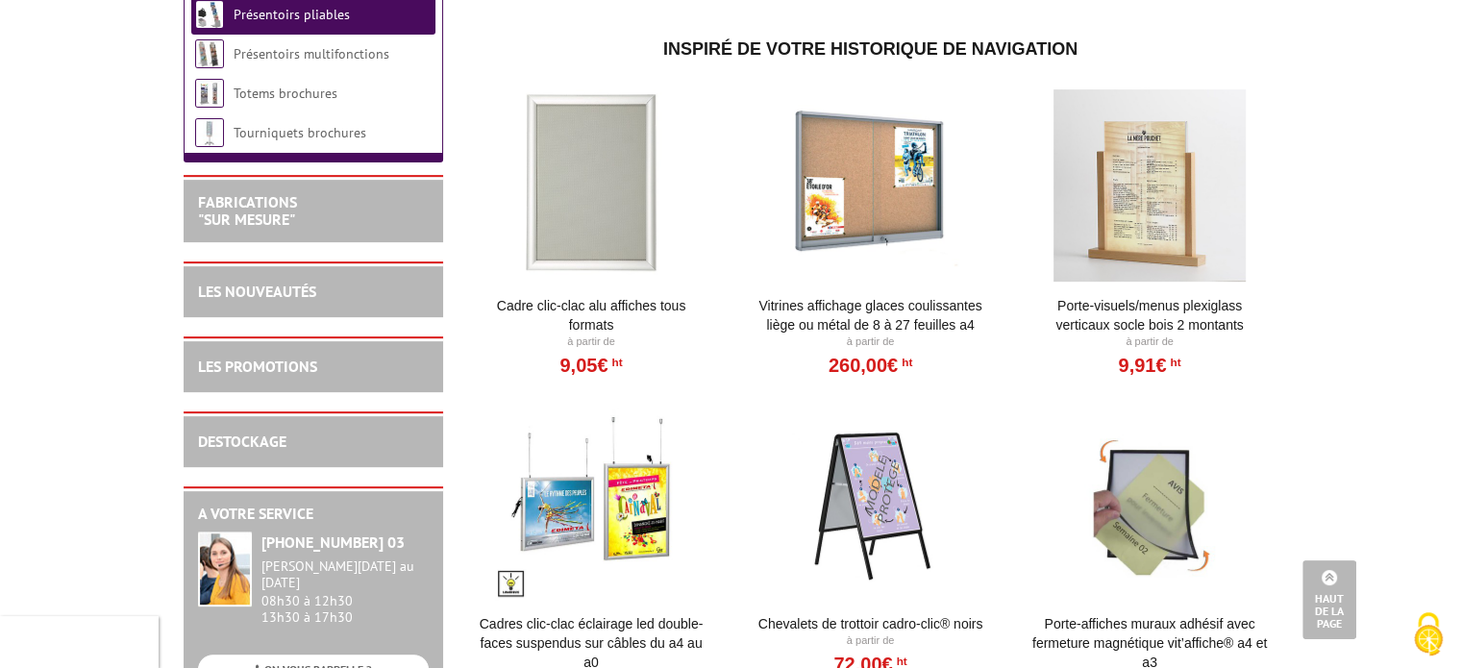
scroll to position [481, 0]
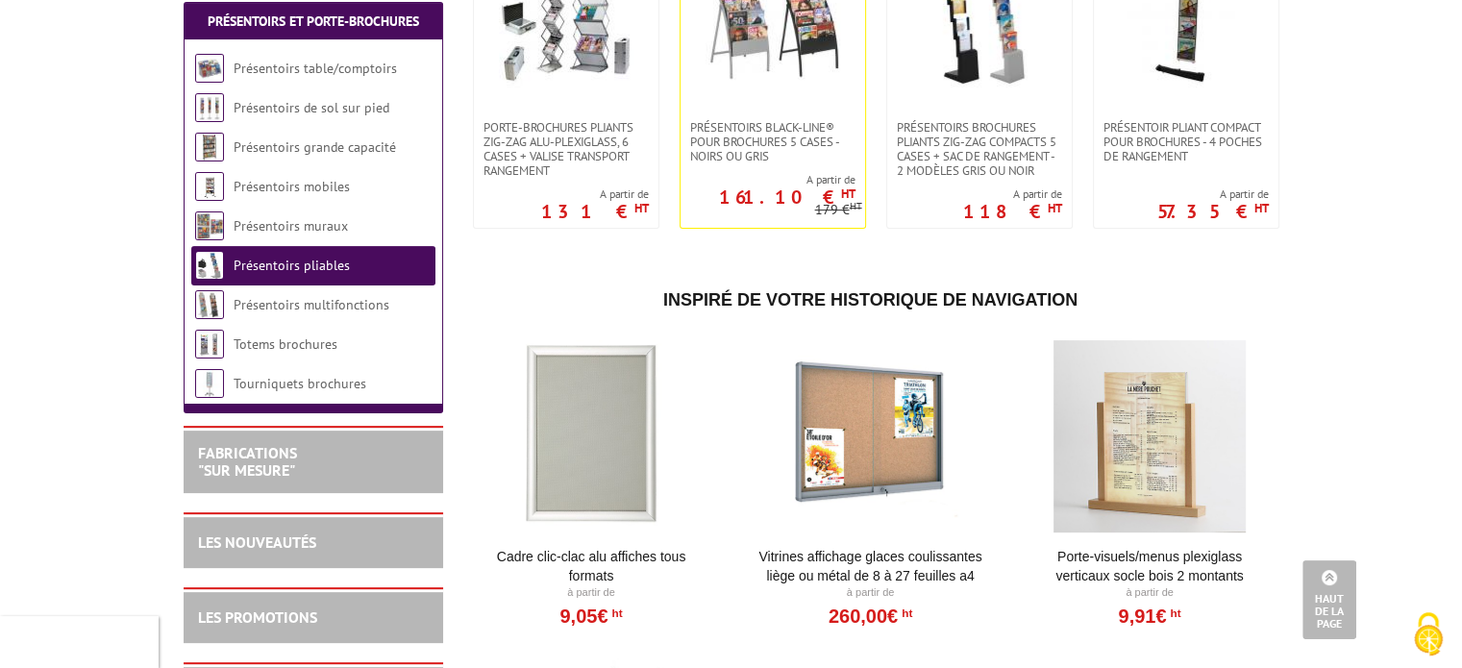
click at [300, 274] on link "Présentoirs pliables" at bounding box center [292, 265] width 116 height 17
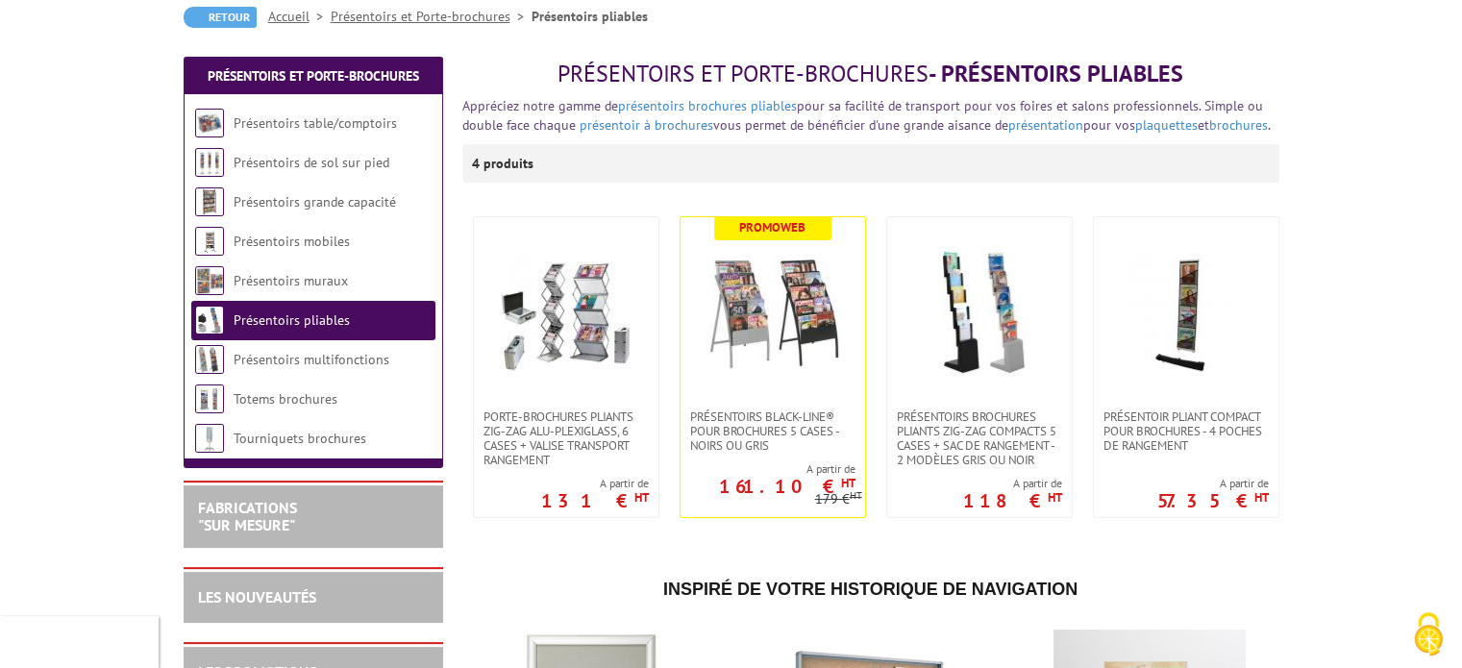
scroll to position [192, 0]
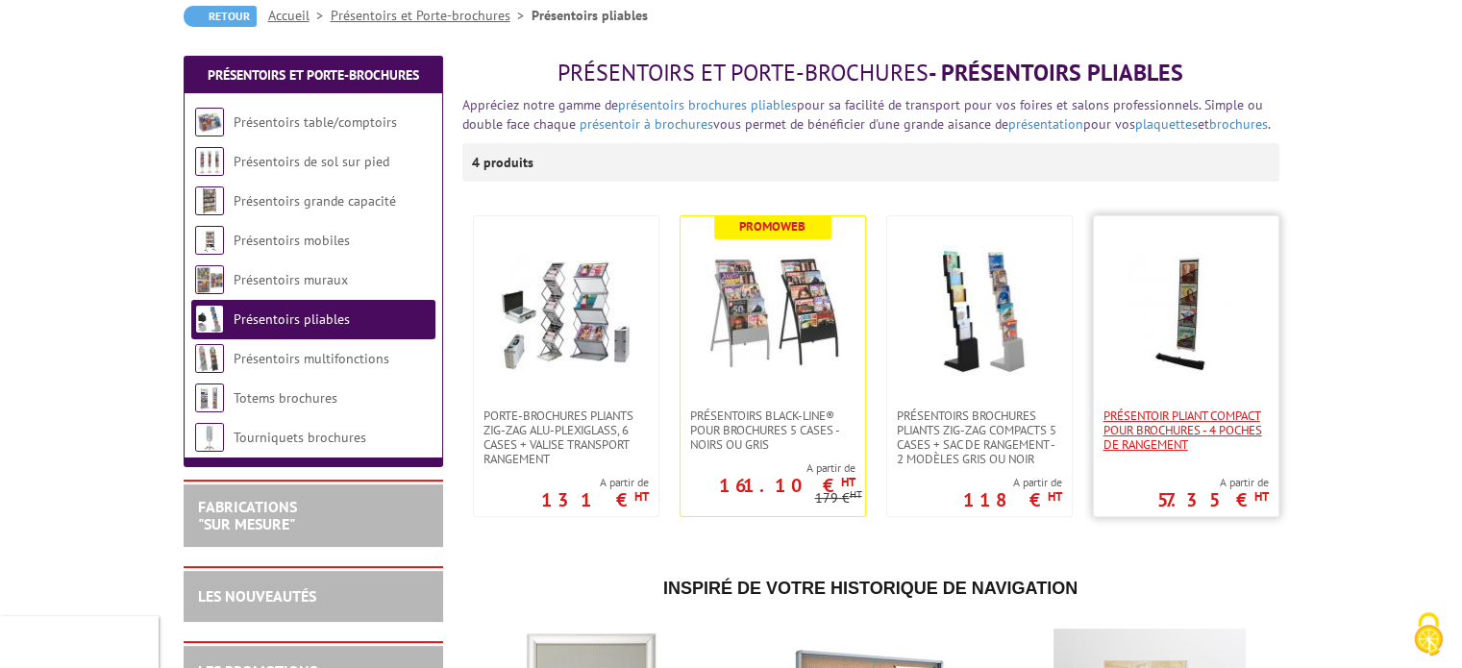
click at [1243, 429] on span "Présentoir pliant compact pour brochures - 4 poches de rangement" at bounding box center [1185, 429] width 165 height 43
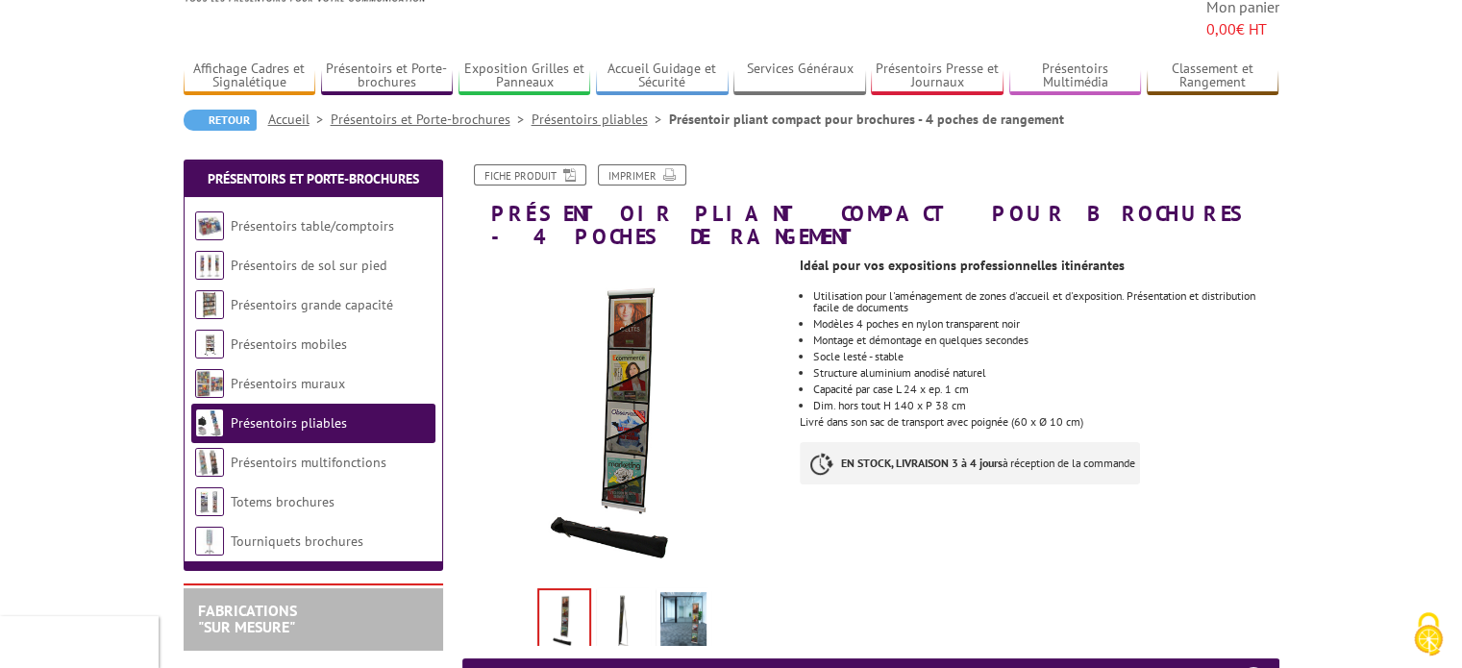
scroll to position [384, 0]
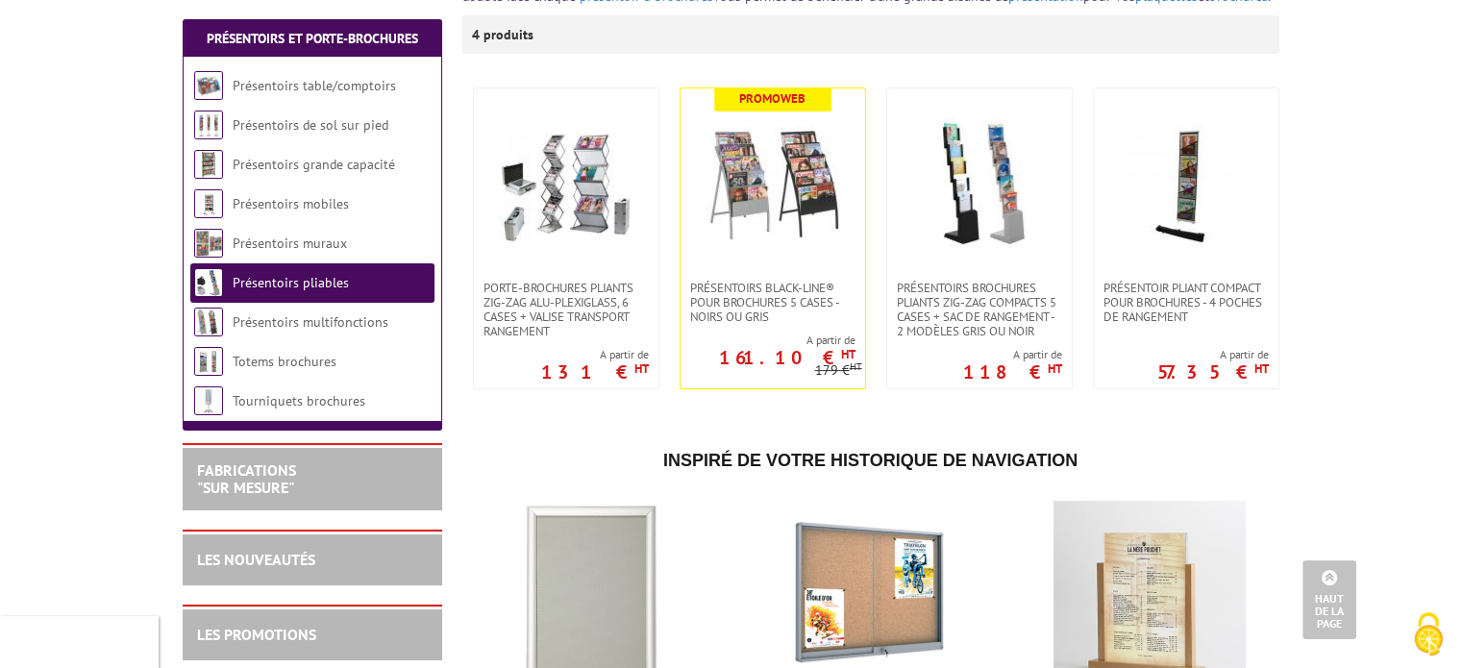
scroll to position [288, 0]
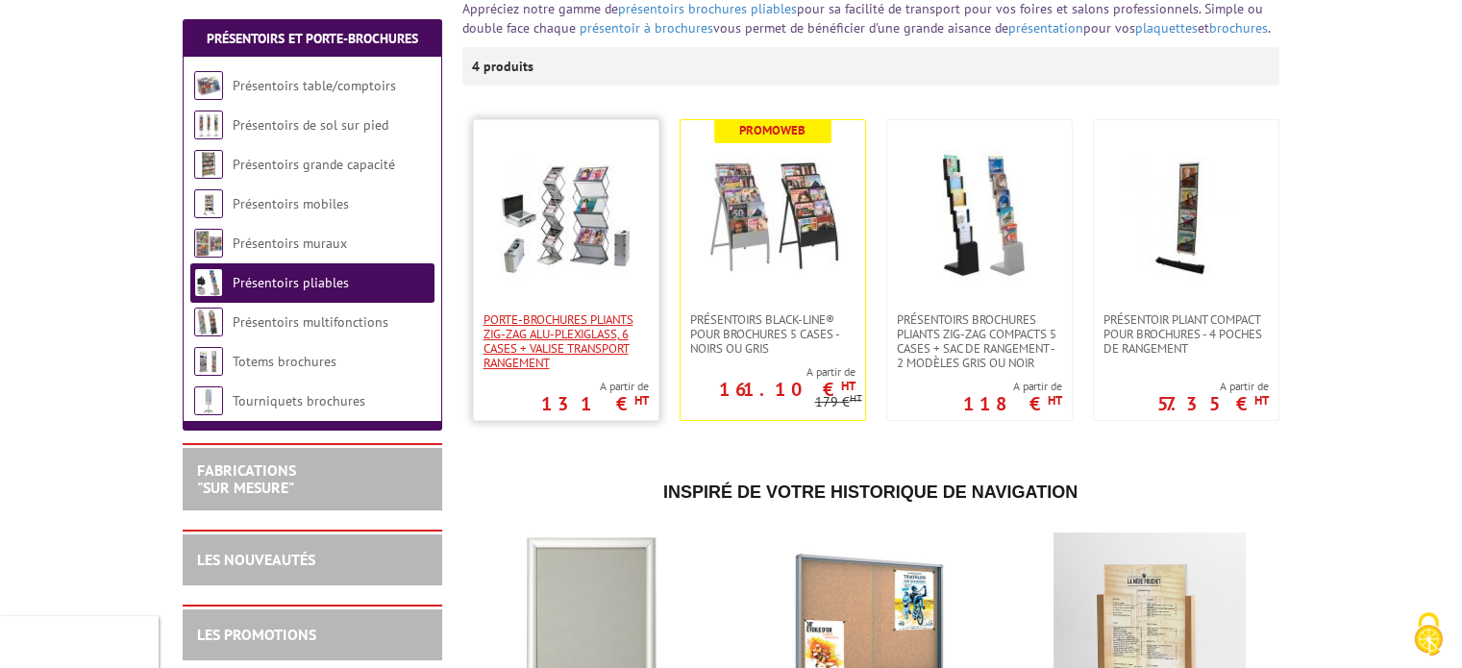
click at [619, 337] on span "Porte-Brochures pliants ZIG-ZAG Alu-Plexiglass, 6 cases + valise transport rang…" at bounding box center [565, 341] width 165 height 58
